Goal: Task Accomplishment & Management: Use online tool/utility

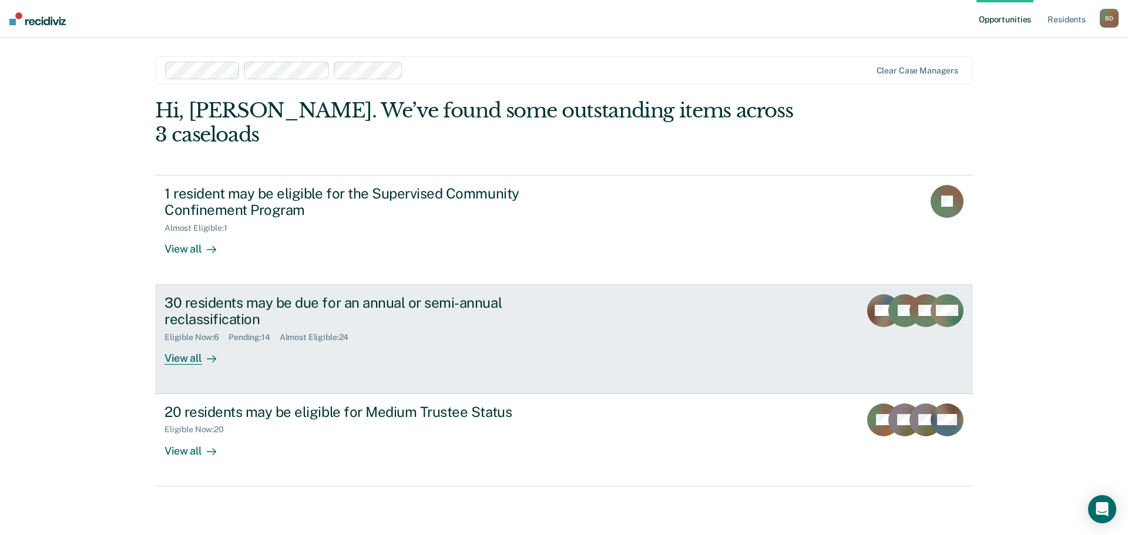
click at [179, 342] on div "View all" at bounding box center [197, 353] width 66 height 23
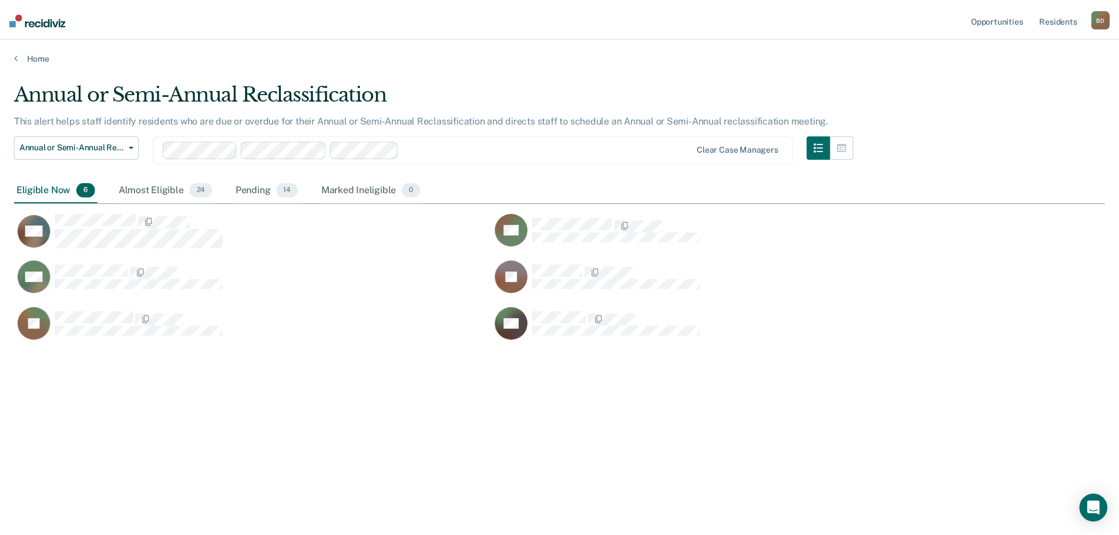
scroll to position [357, 1091]
click at [162, 197] on div "Almost Eligible 24" at bounding box center [166, 190] width 99 height 26
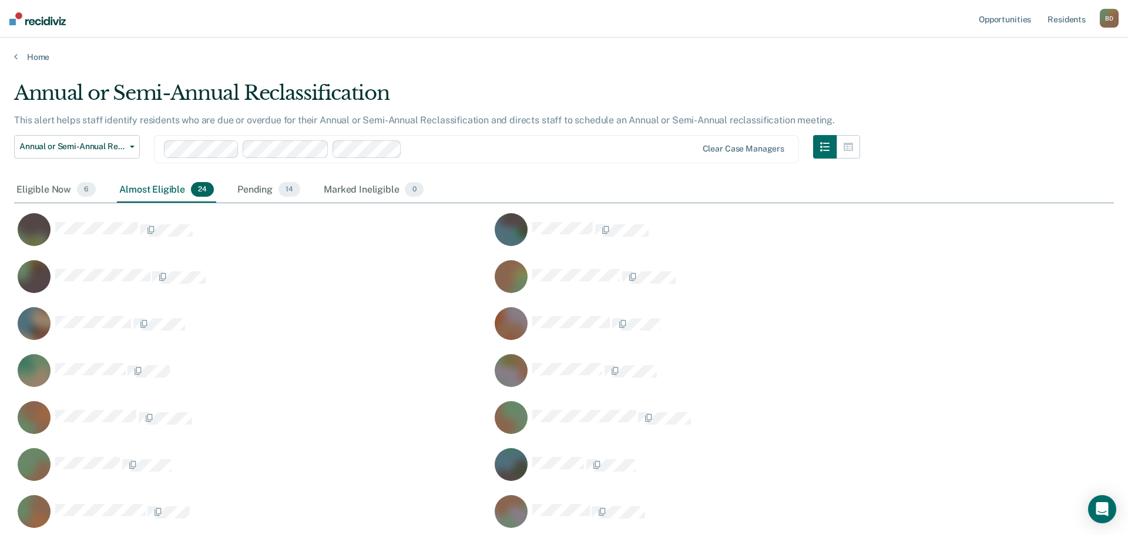
scroll to position [684, 1082]
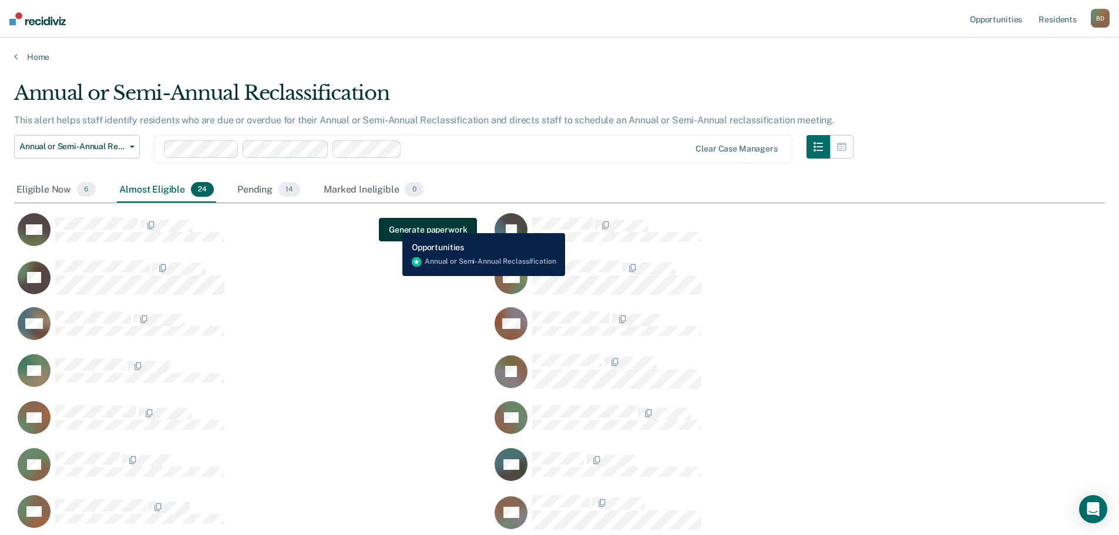
click at [394, 224] on button "Generate paperwork" at bounding box center [428, 229] width 98 height 23
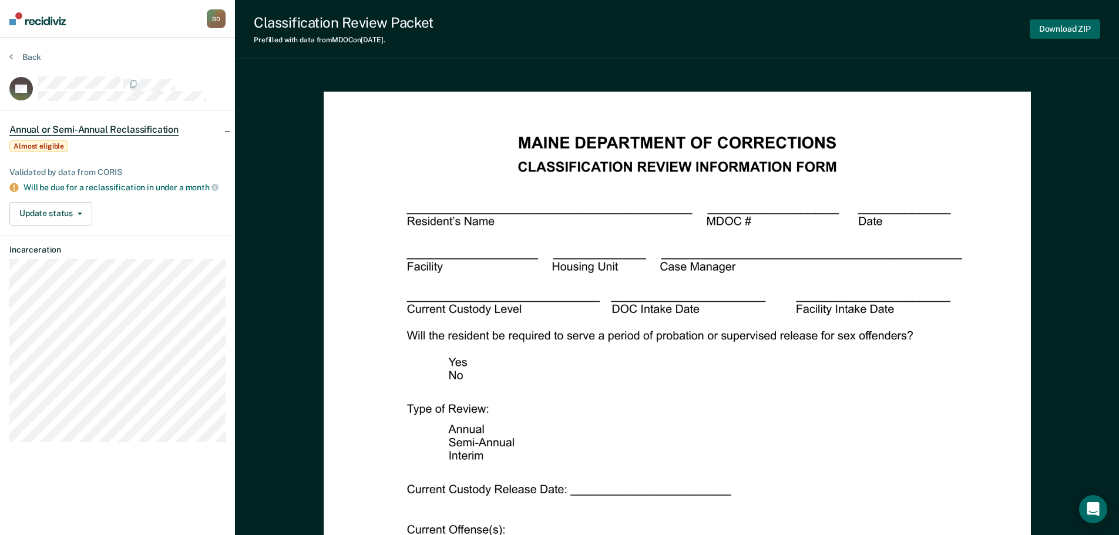
click at [1069, 21] on button "Download ZIP" at bounding box center [1065, 28] width 70 height 19
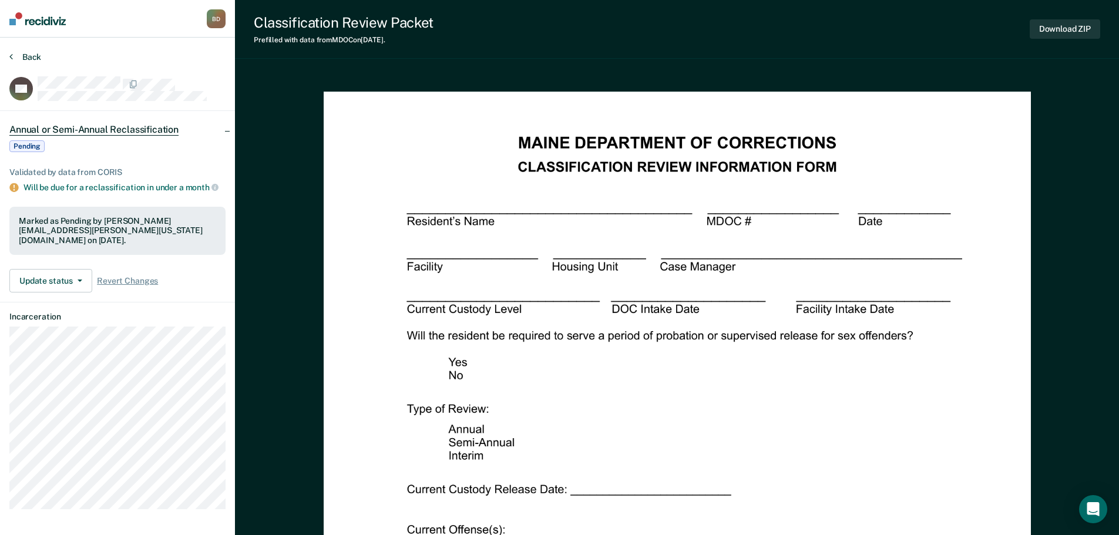
click at [22, 56] on button "Back" at bounding box center [25, 57] width 32 height 11
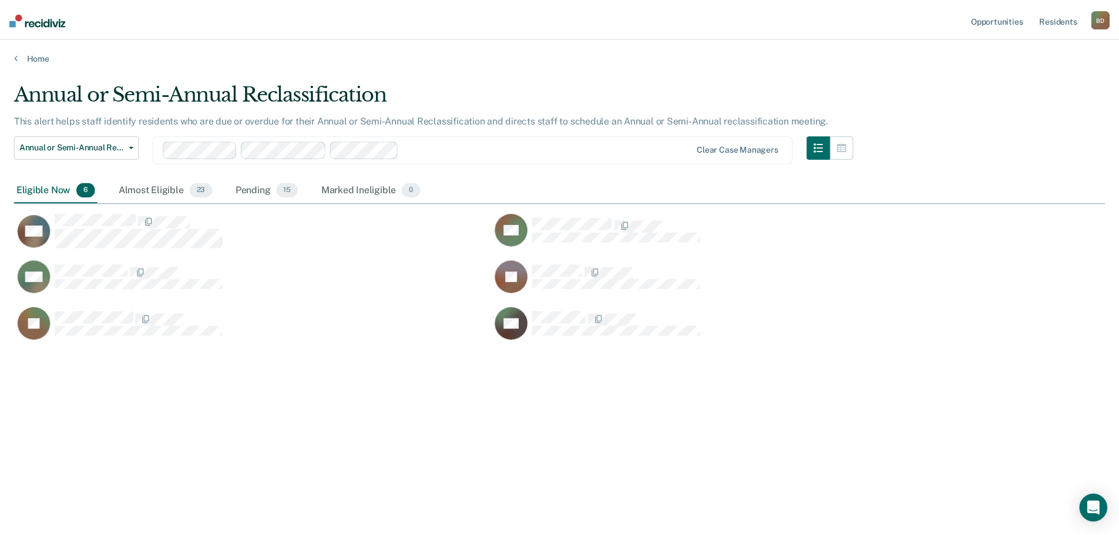
scroll to position [357, 1091]
click at [141, 187] on div "Almost Eligible 23" at bounding box center [166, 190] width 99 height 26
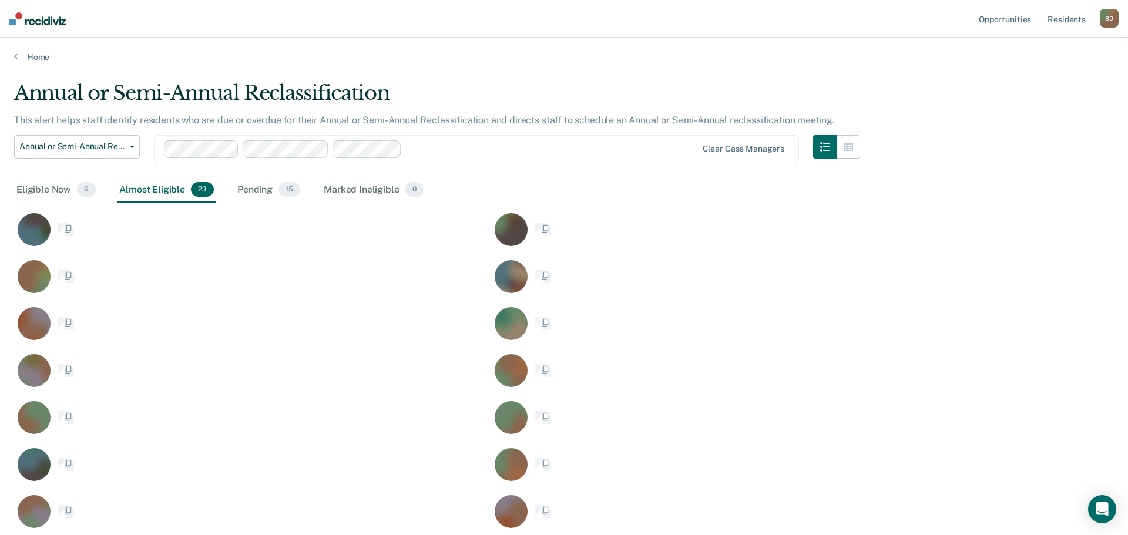
scroll to position [684, 1082]
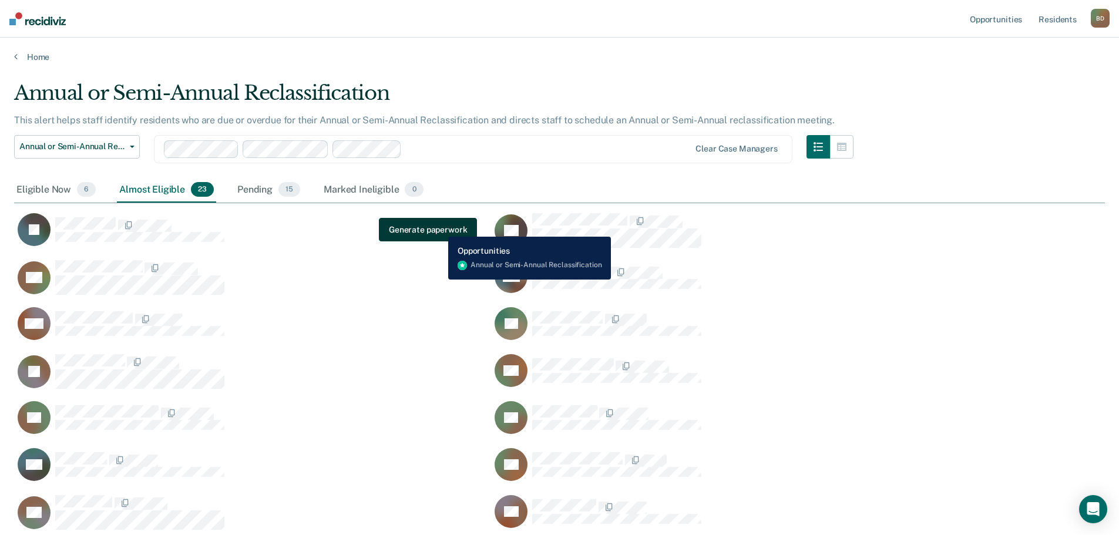
click at [439, 228] on button "Generate paperwork" at bounding box center [428, 229] width 98 height 23
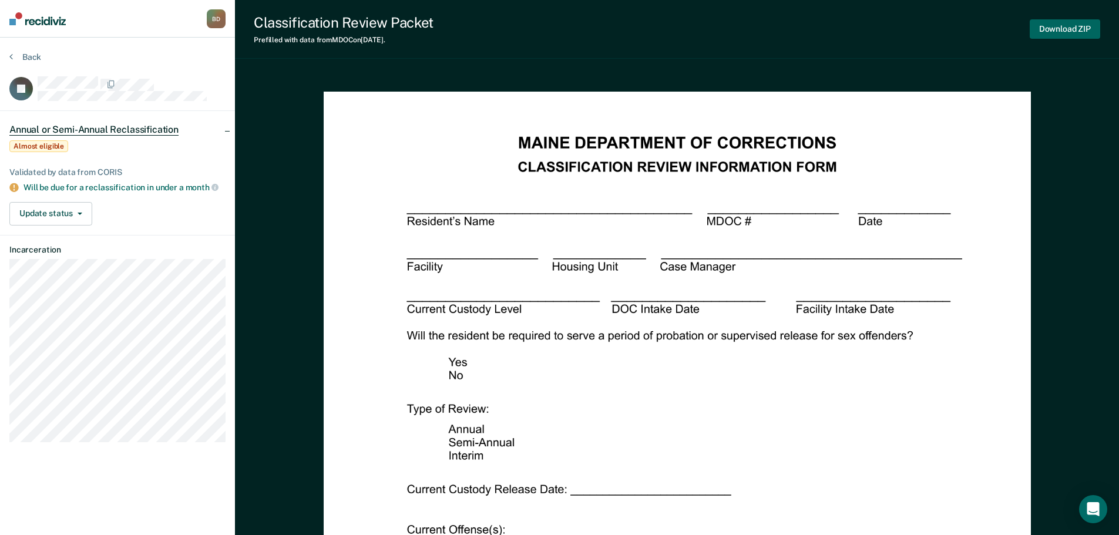
click at [1078, 31] on button "Download ZIP" at bounding box center [1065, 28] width 70 height 19
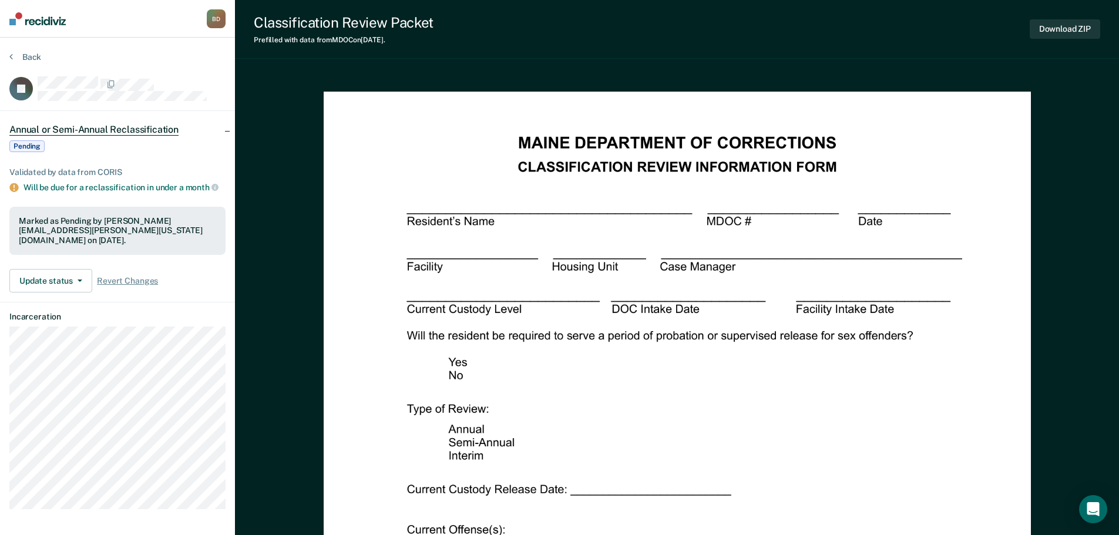
click at [31, 51] on section "Back JF Annual or Semi-Annual Reclassification Pending Validated by data from C…" at bounding box center [117, 285] width 235 height 495
click at [28, 58] on button "Back" at bounding box center [25, 57] width 32 height 11
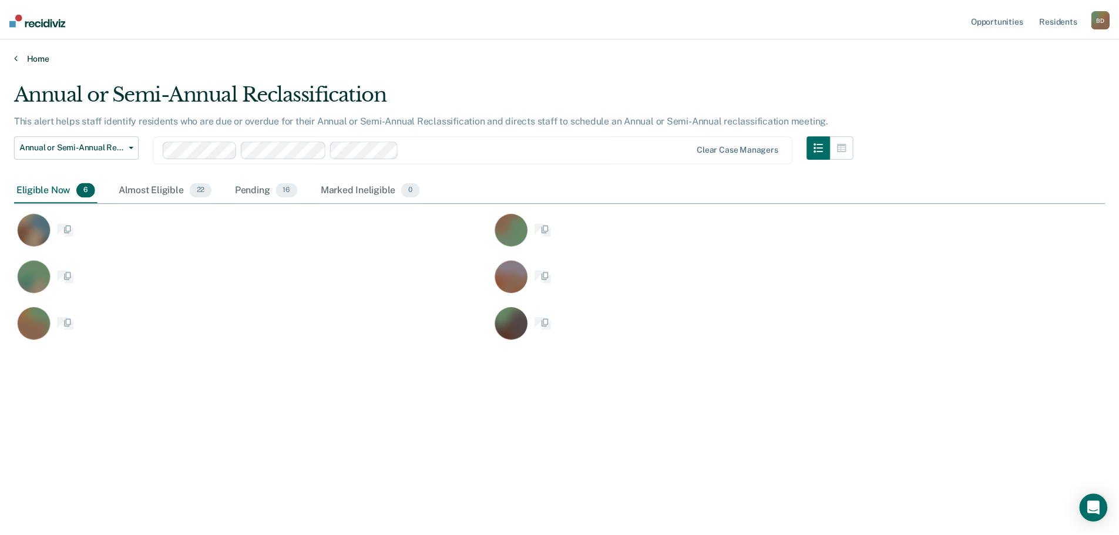
scroll to position [357, 1091]
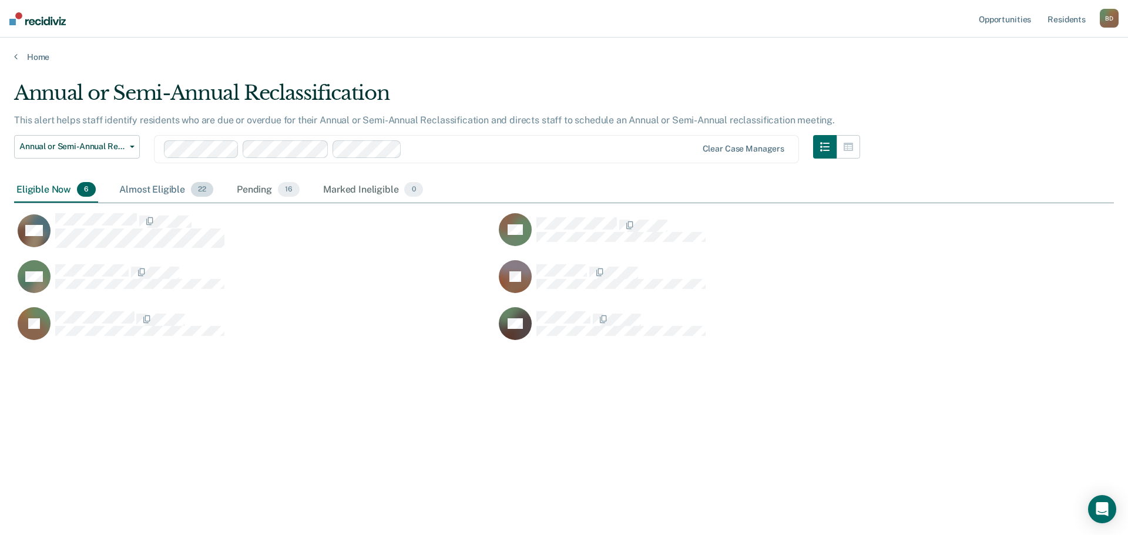
click at [163, 193] on div "Almost Eligible 22" at bounding box center [166, 190] width 99 height 26
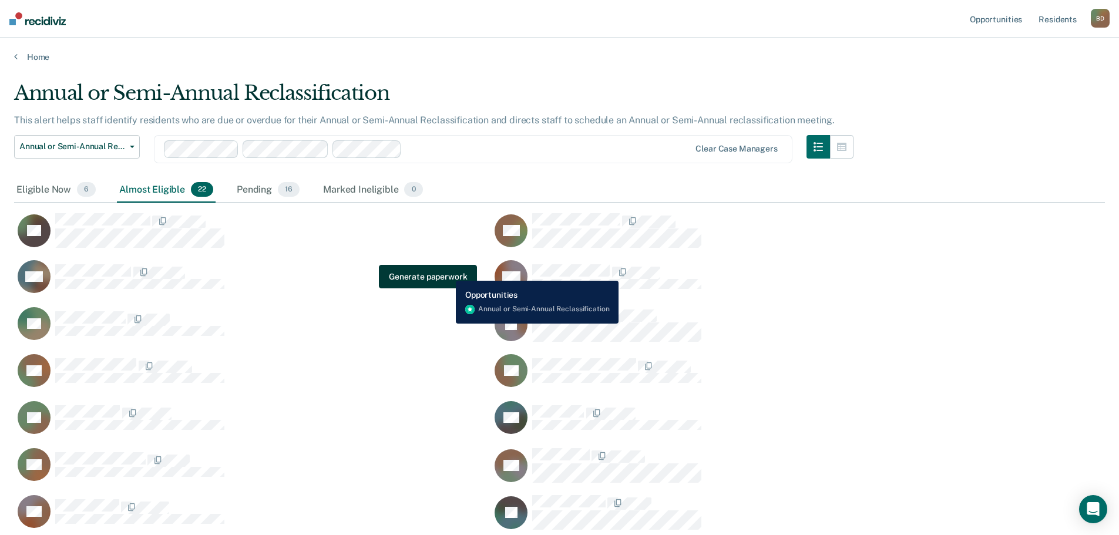
click at [447, 272] on button "Generate paperwork" at bounding box center [428, 276] width 98 height 23
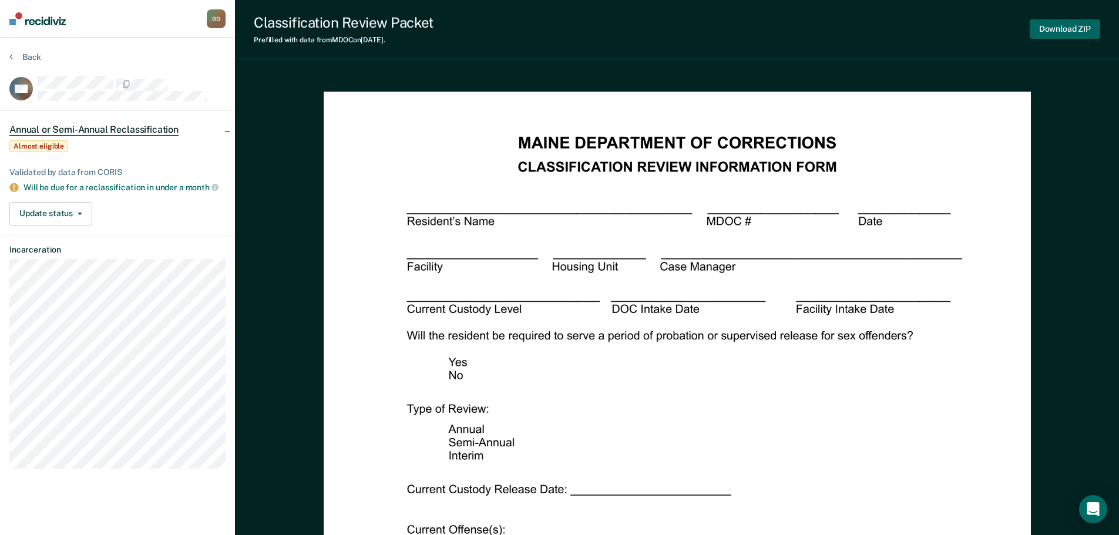
click at [1084, 28] on button "Download ZIP" at bounding box center [1065, 28] width 70 height 19
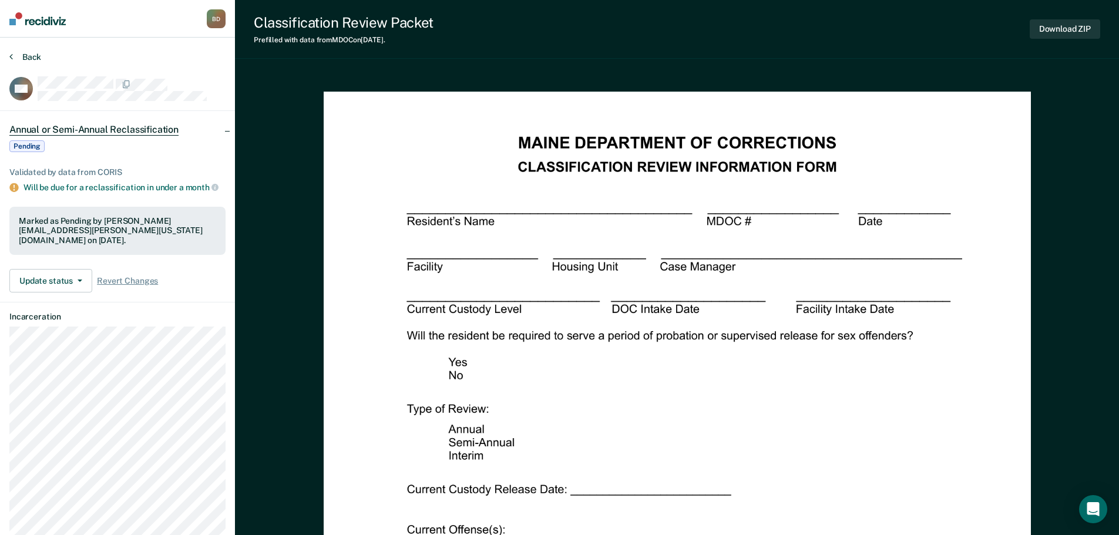
click at [31, 57] on button "Back" at bounding box center [25, 57] width 32 height 11
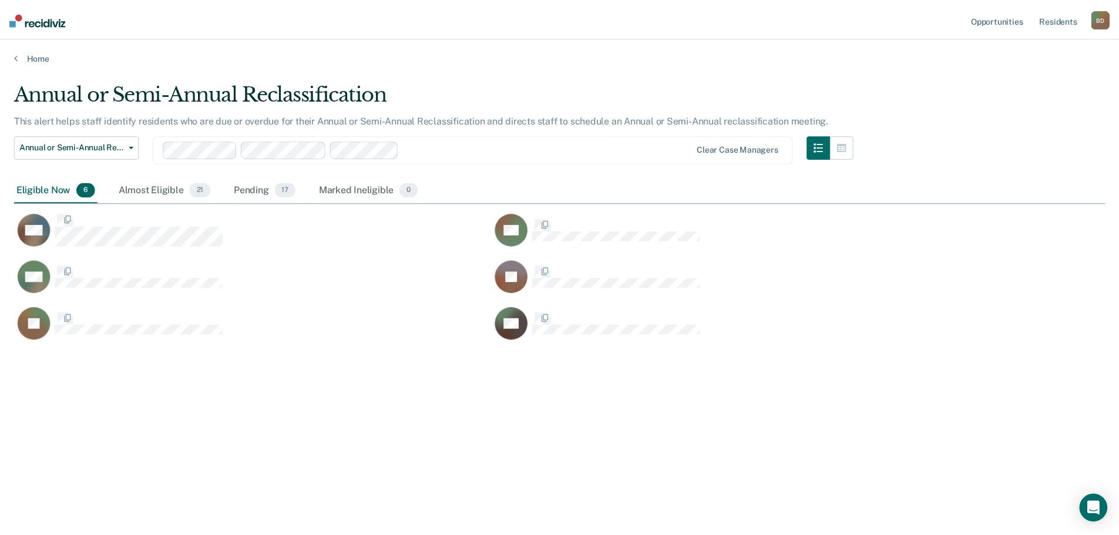
scroll to position [357, 1091]
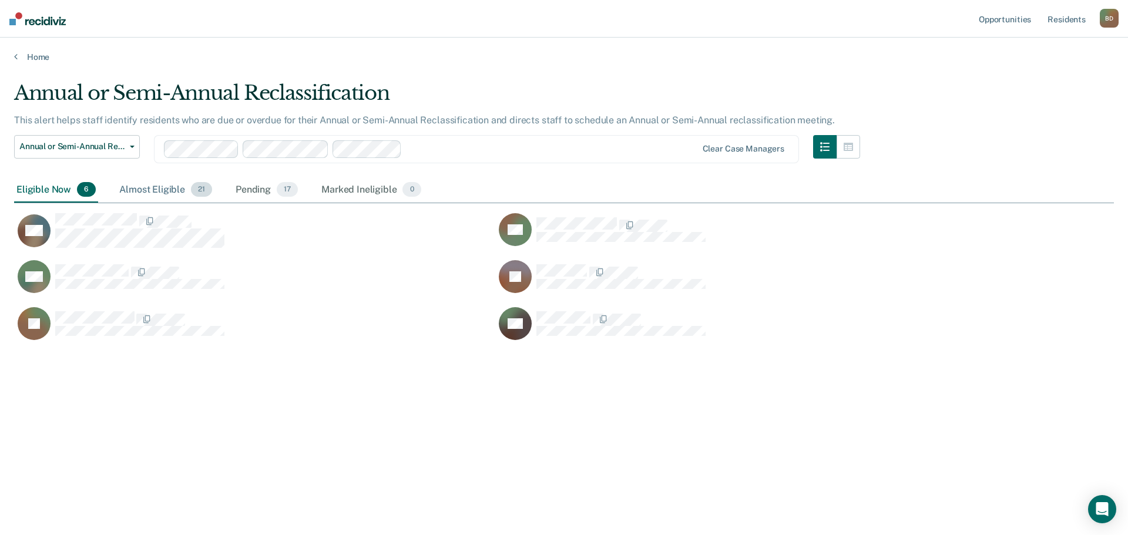
click at [150, 200] on div "Almost Eligible 21" at bounding box center [165, 190] width 97 height 26
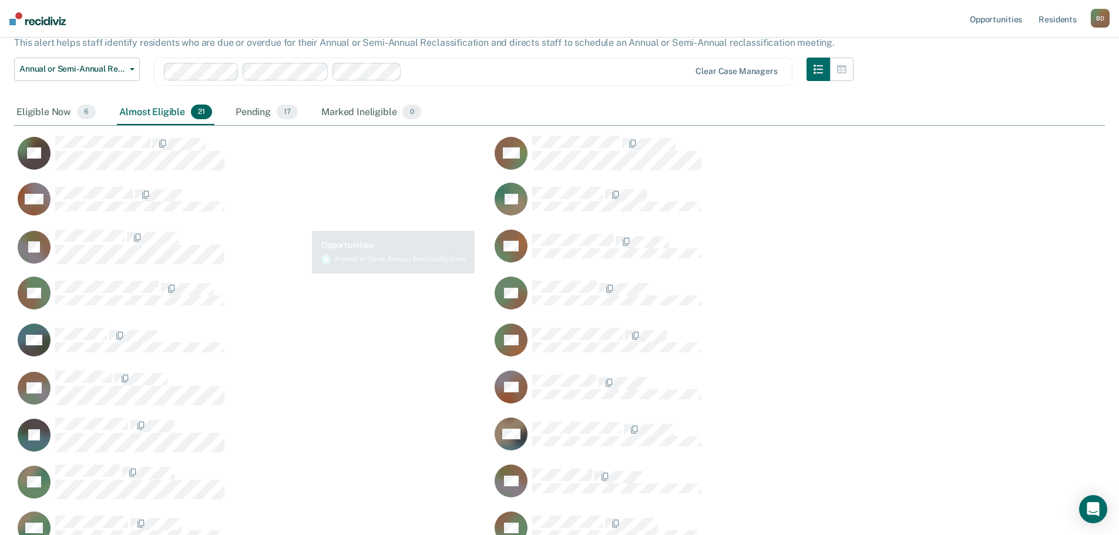
scroll to position [0, 0]
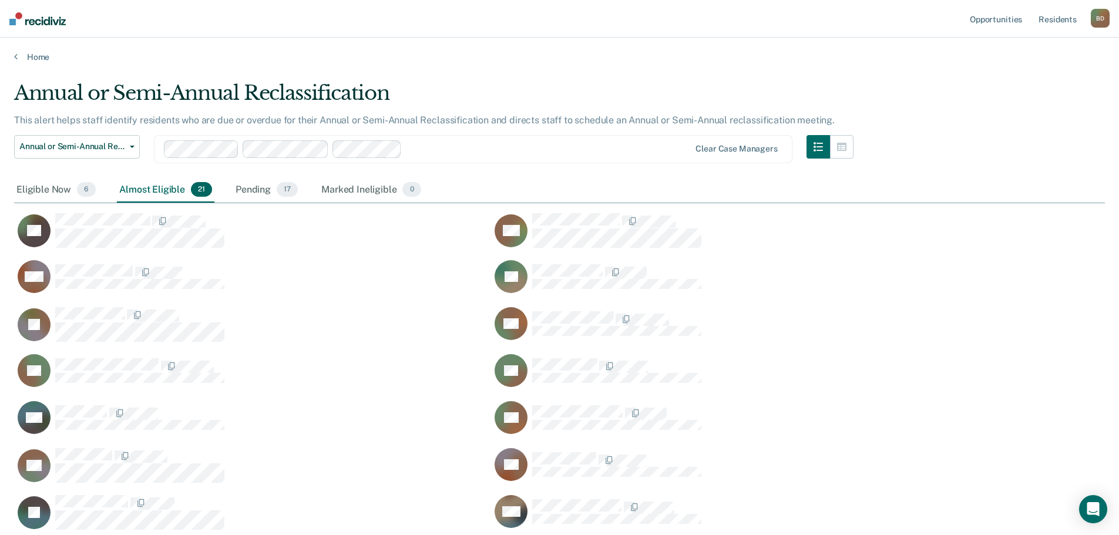
click at [492, 145] on div at bounding box center [547, 149] width 283 height 14
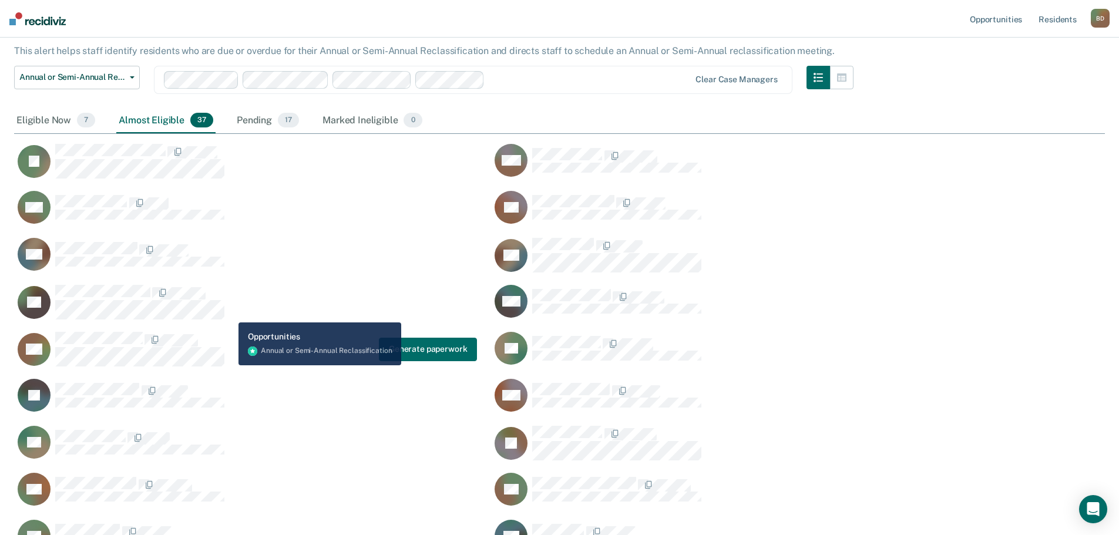
scroll to position [42, 0]
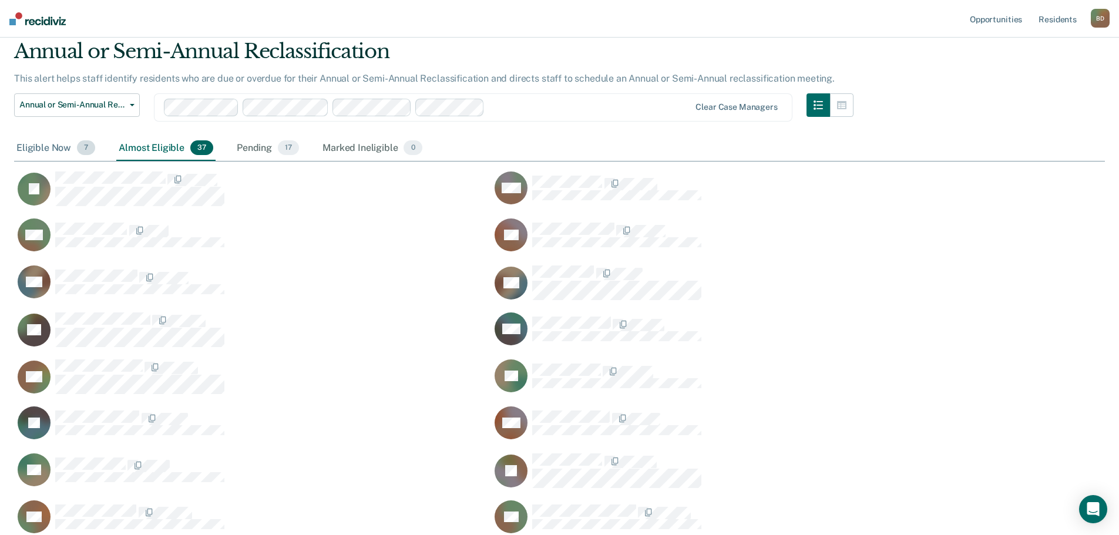
click at [47, 144] on div "Eligible Now 7" at bounding box center [55, 149] width 83 height 26
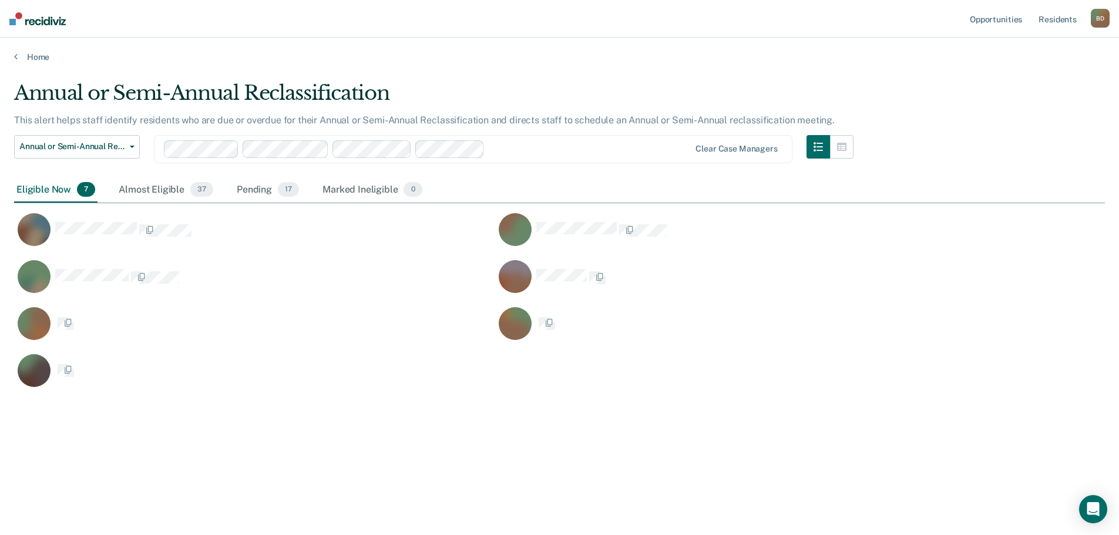
scroll to position [357, 1091]
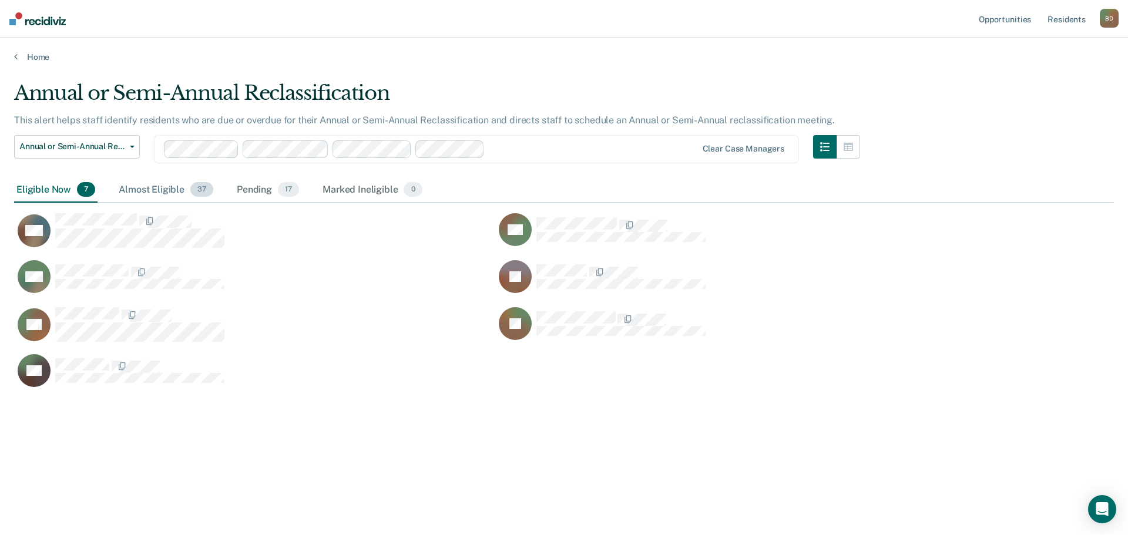
click at [133, 191] on div "Almost Eligible 37" at bounding box center [165, 190] width 99 height 26
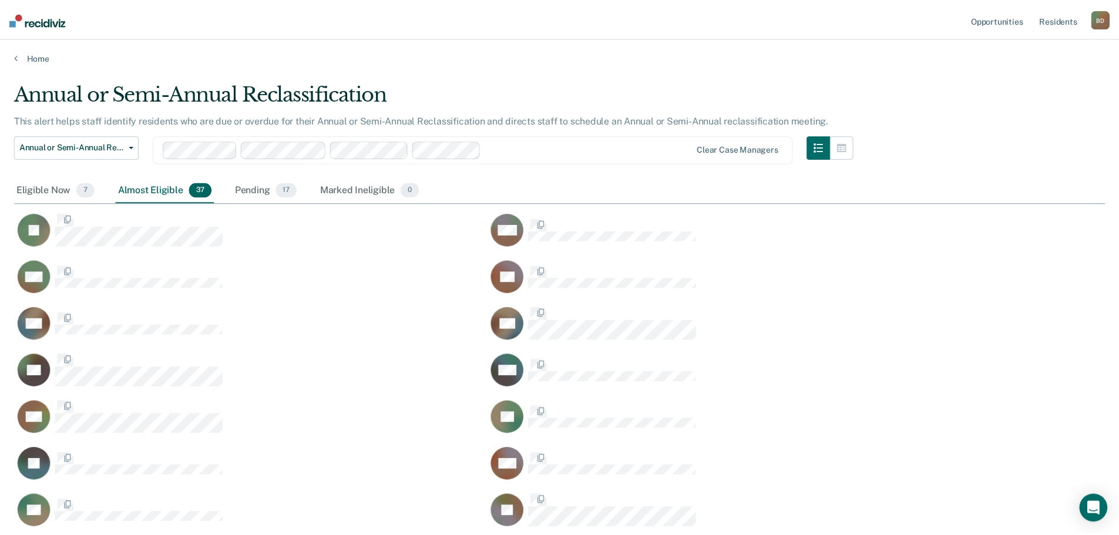
scroll to position [357, 1082]
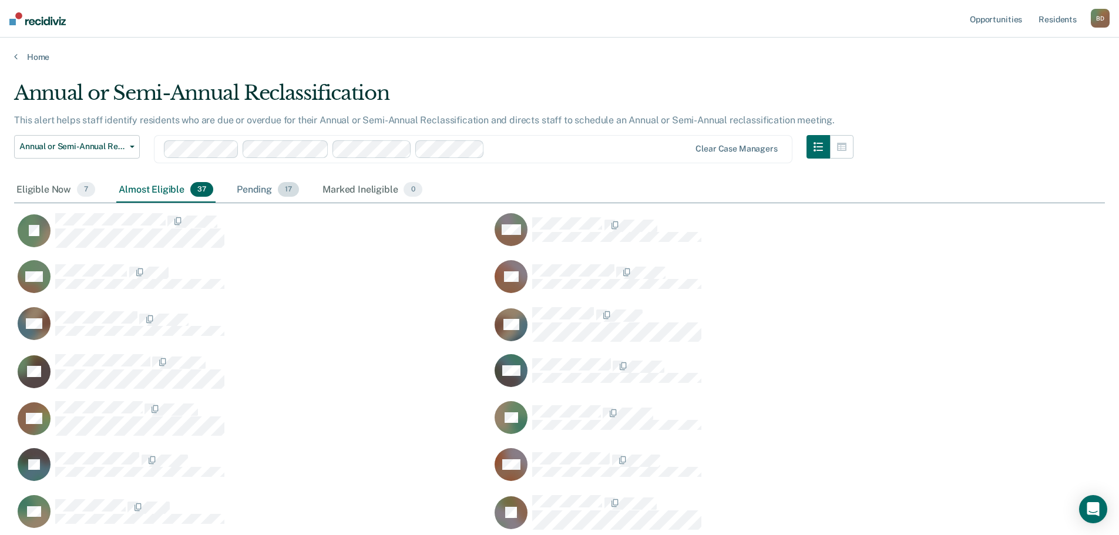
click at [276, 187] on div "Pending 17" at bounding box center [267, 190] width 67 height 26
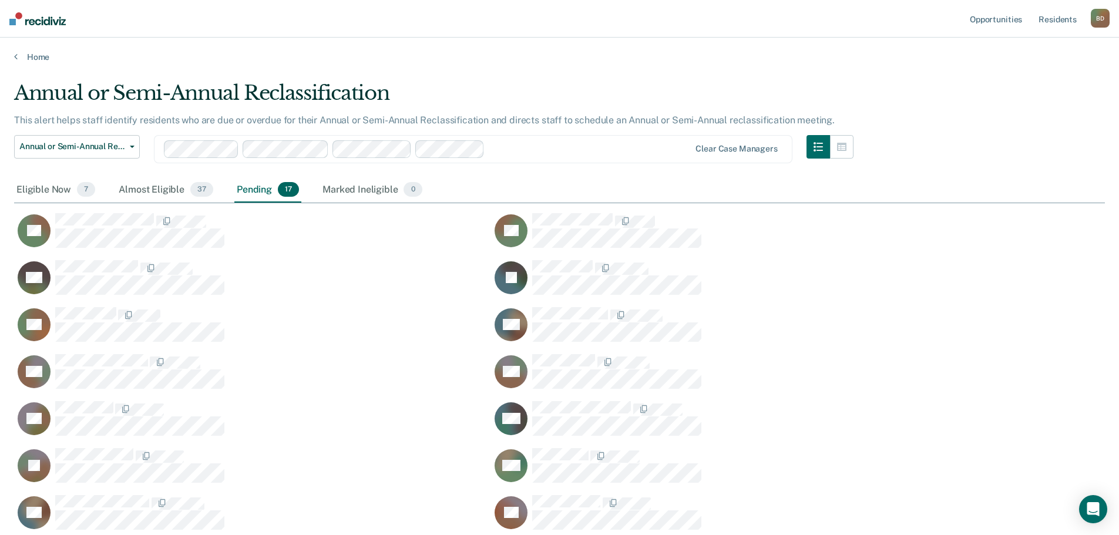
click at [269, 189] on div "Pending 17" at bounding box center [267, 190] width 67 height 26
click at [253, 193] on div "Pending 17" at bounding box center [267, 190] width 67 height 26
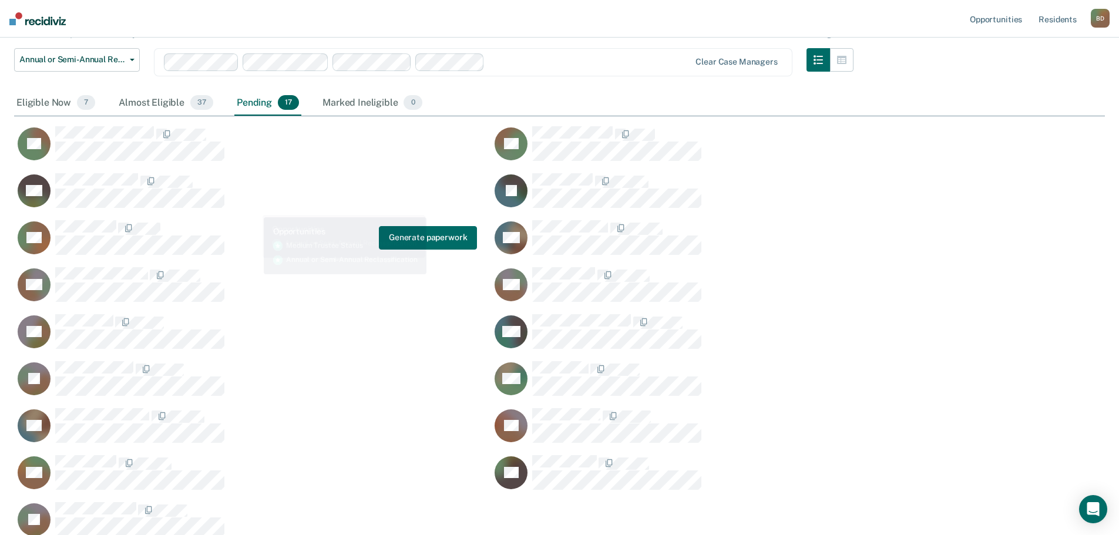
scroll to position [100, 0]
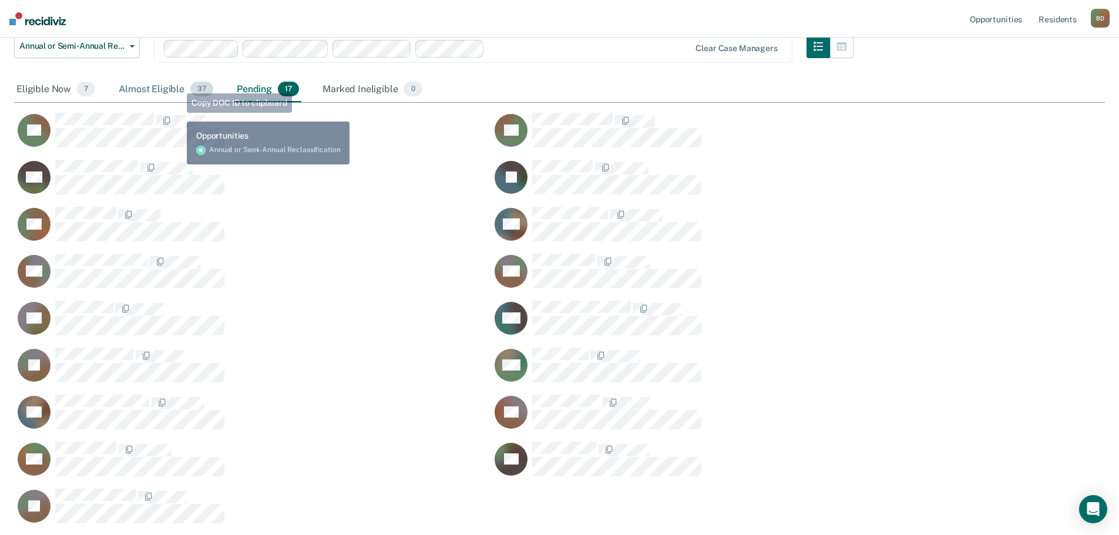
click at [170, 90] on div "Almost Eligible 37" at bounding box center [165, 90] width 99 height 26
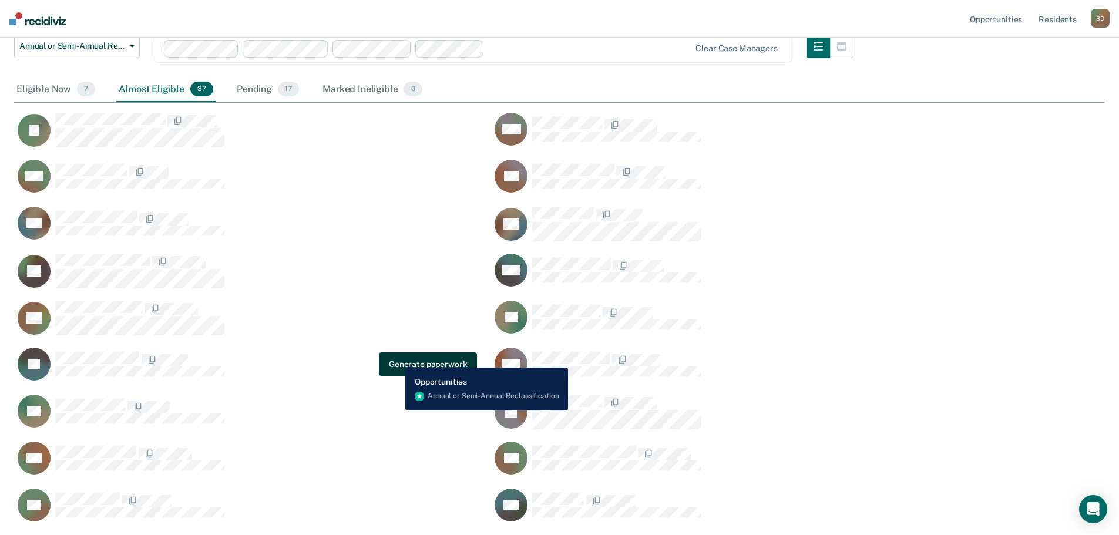
click at [396, 359] on button "Generate paperwork" at bounding box center [428, 363] width 98 height 23
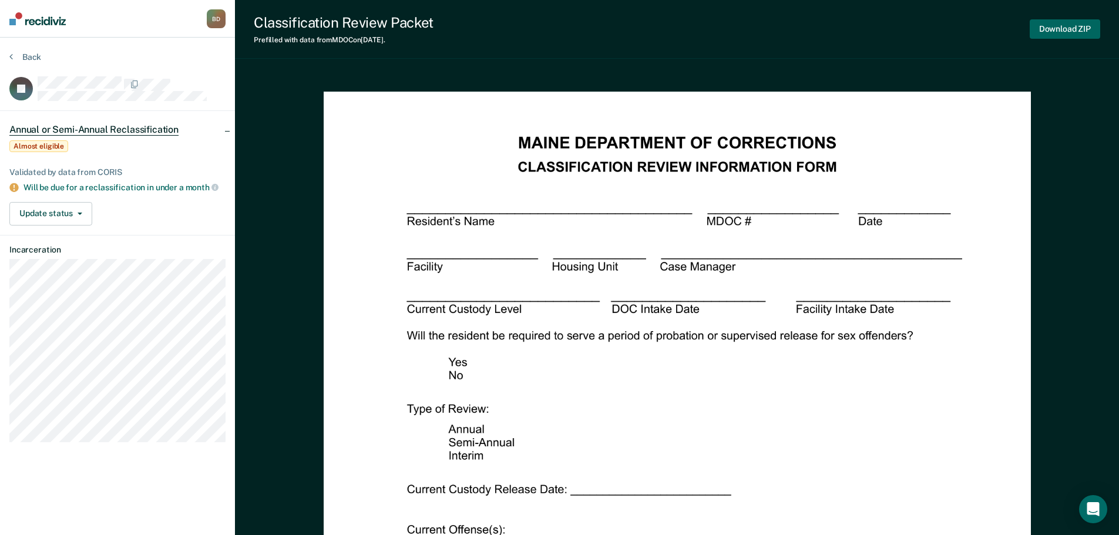
click at [1069, 34] on button "Download ZIP" at bounding box center [1065, 28] width 70 height 19
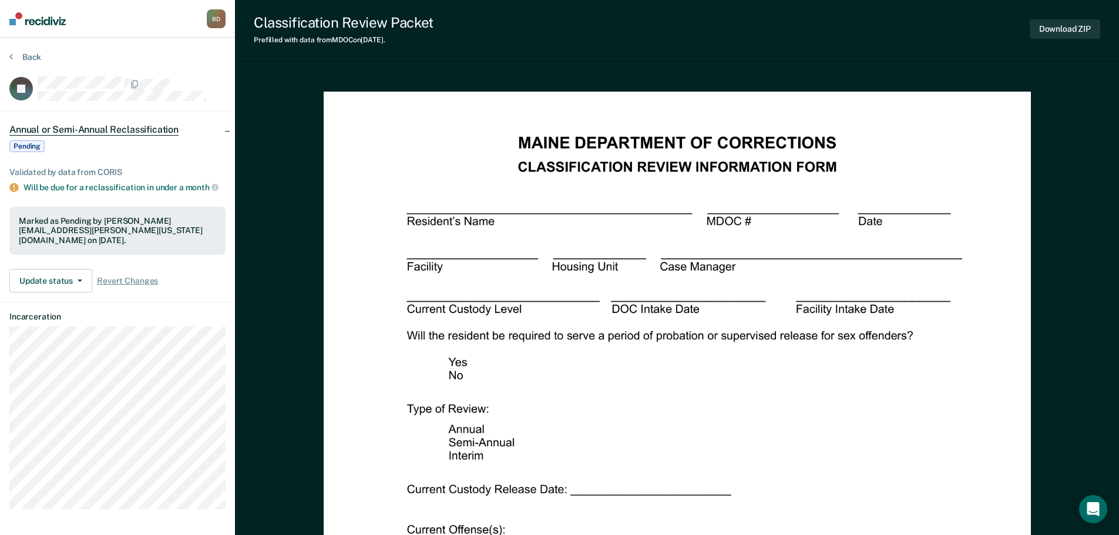
click at [33, 65] on div "Back" at bounding box center [117, 64] width 216 height 25
click at [33, 59] on button "Back" at bounding box center [25, 57] width 32 height 11
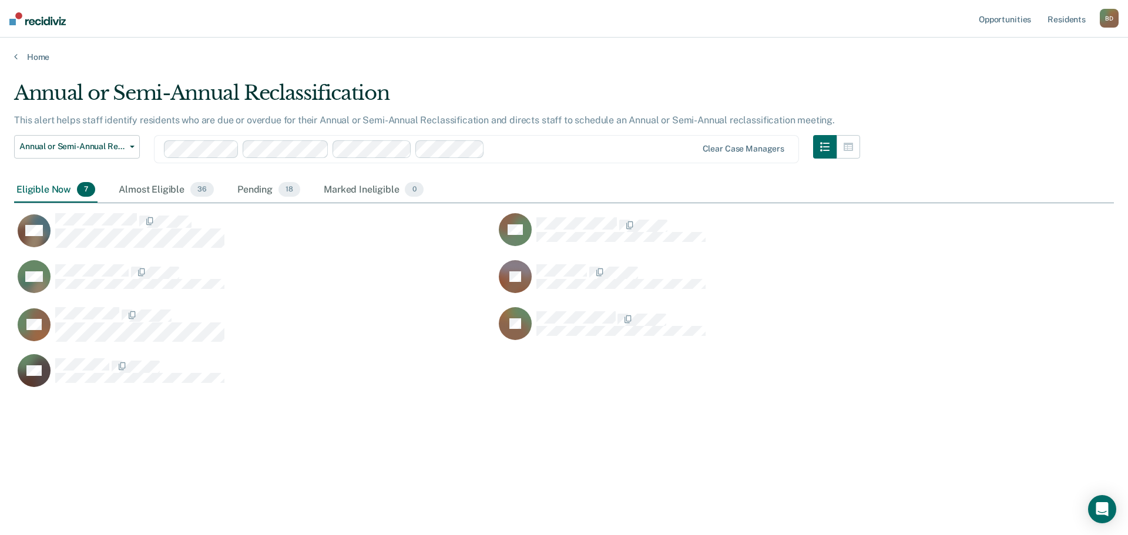
scroll to position [357, 1091]
